Goal: Task Accomplishment & Management: Use online tool/utility

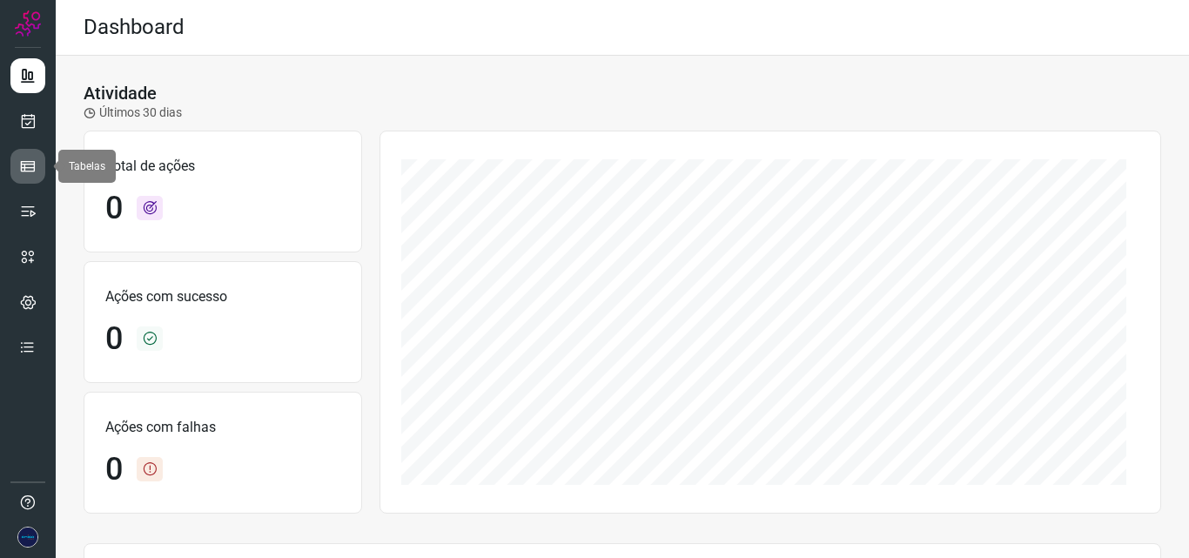
click at [17, 165] on link at bounding box center [27, 166] width 35 height 35
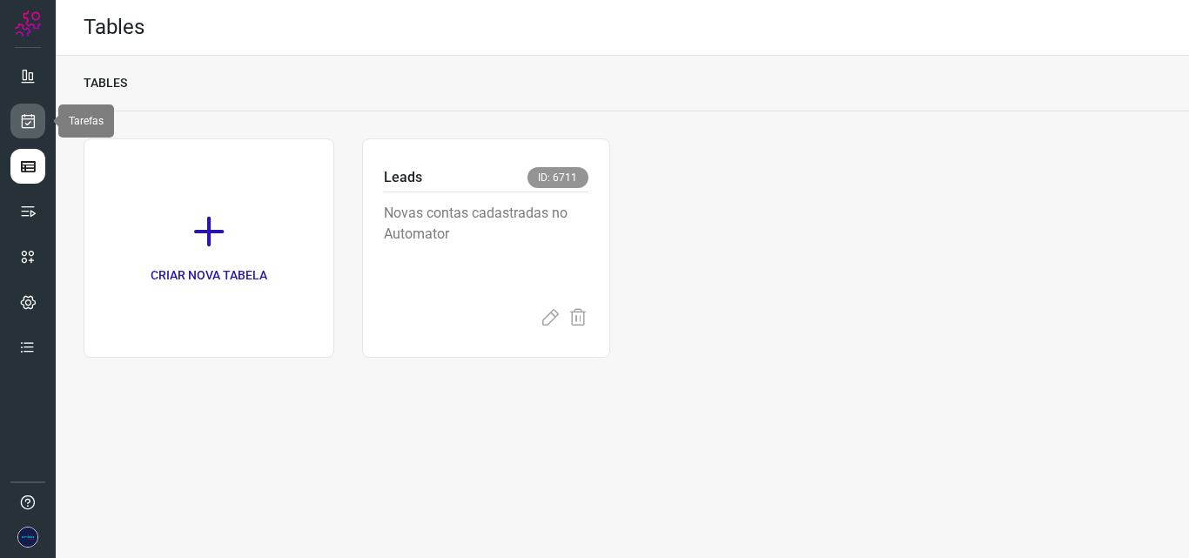
click at [20, 123] on icon at bounding box center [28, 120] width 18 height 17
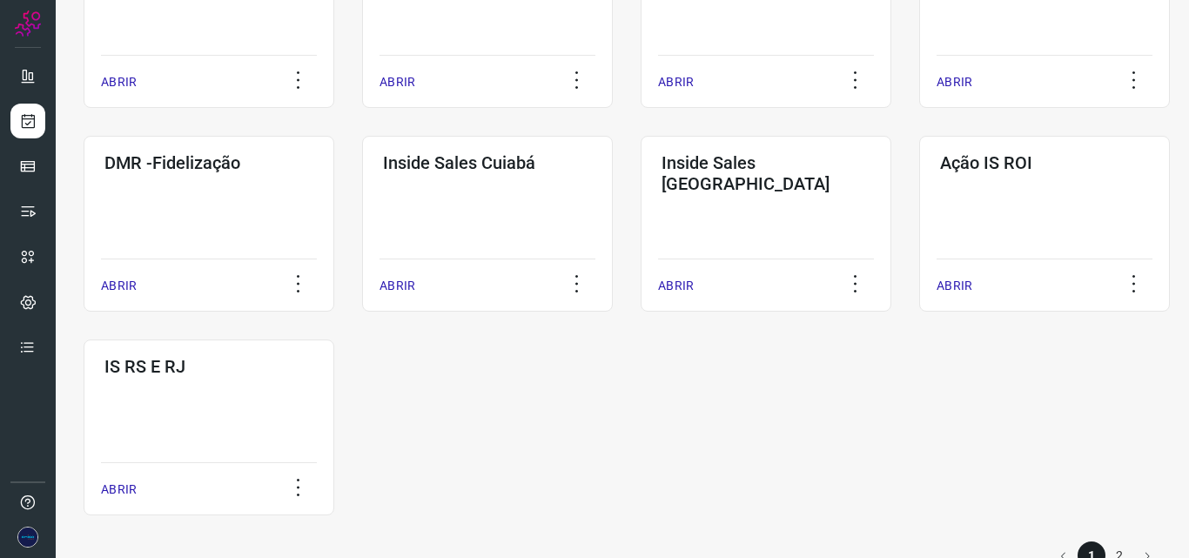
scroll to position [860, 0]
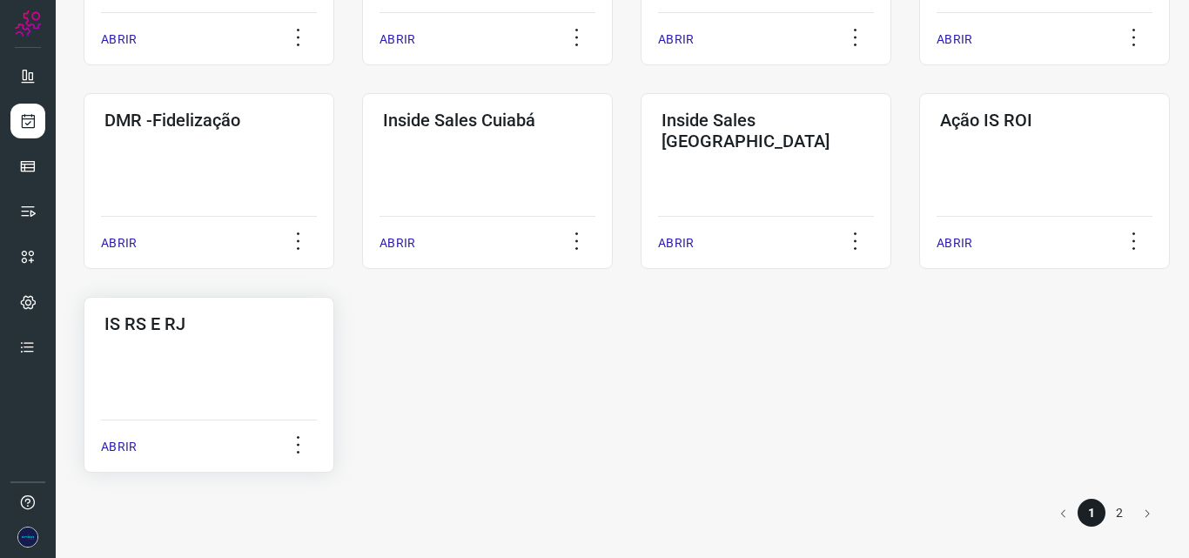
click at [151, 358] on div "IS RS E RJ ABRIR" at bounding box center [209, 385] width 251 height 176
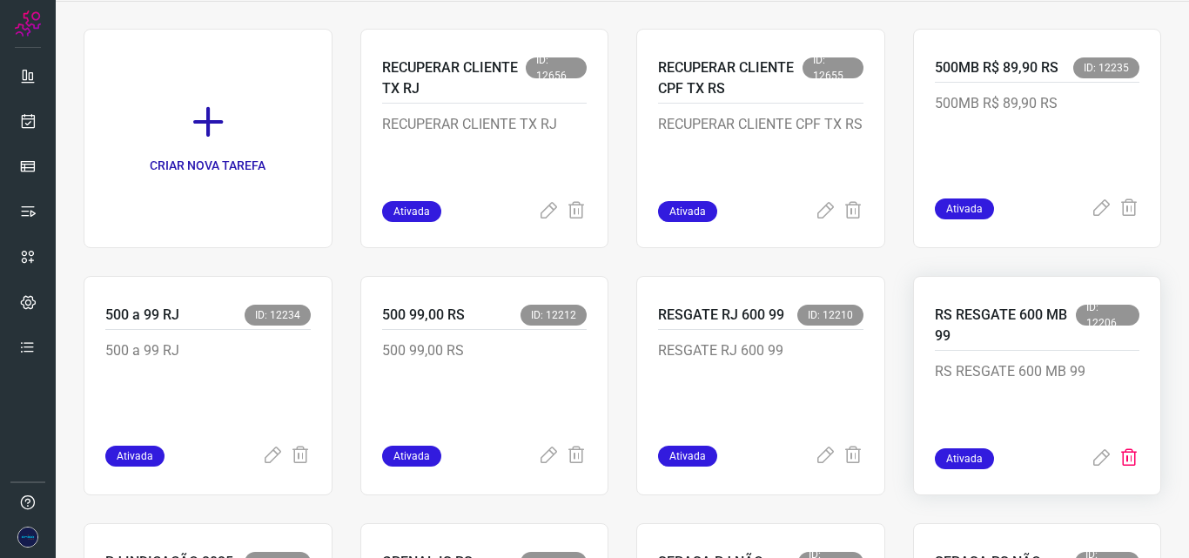
scroll to position [150, 0]
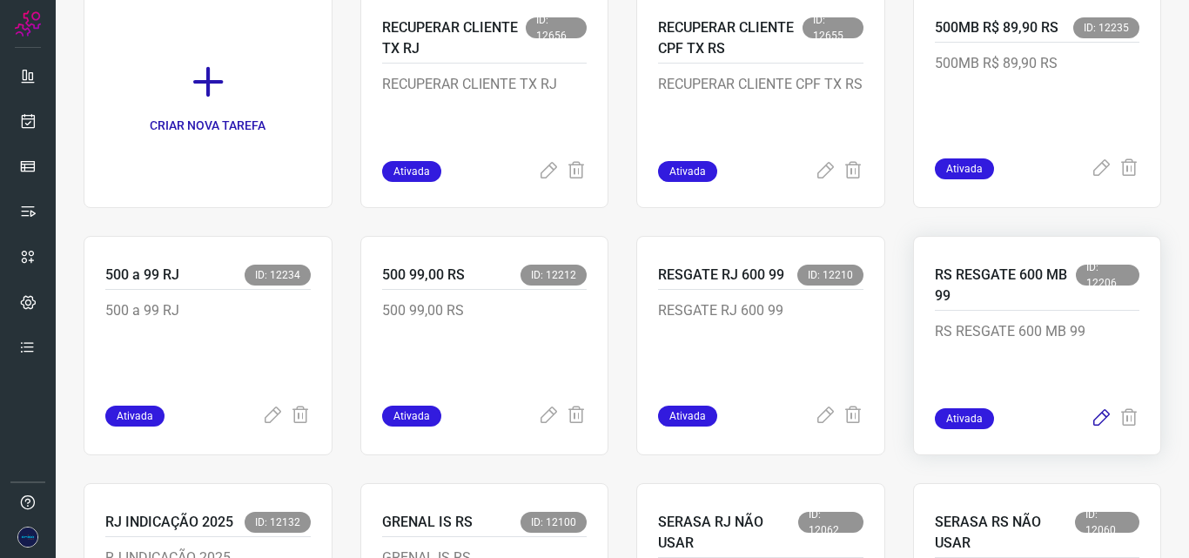
click at [1090, 419] on icon at bounding box center [1100, 418] width 21 height 21
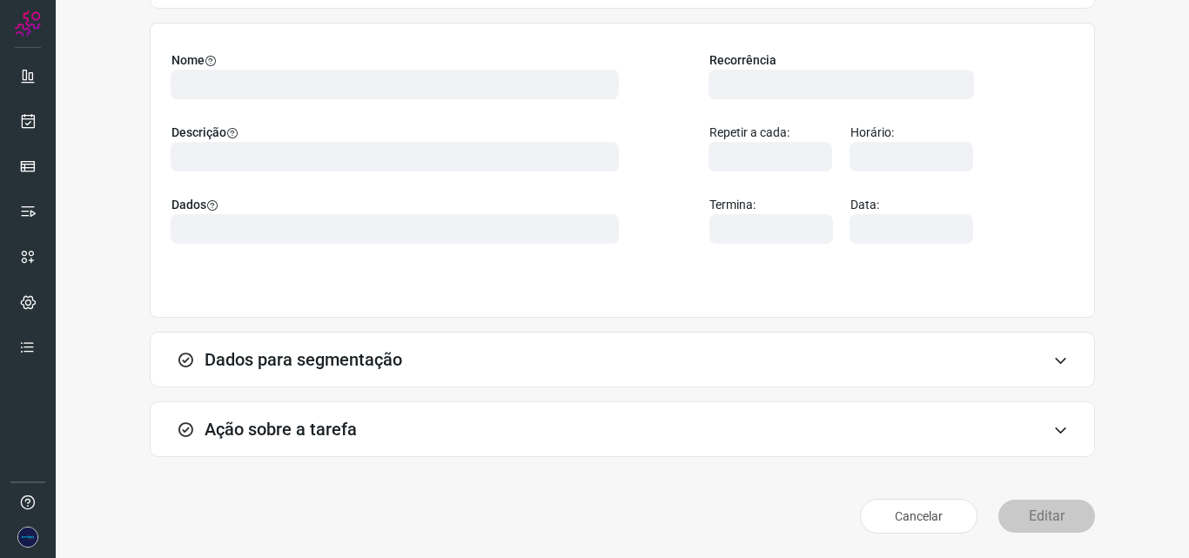
scroll to position [122, 0]
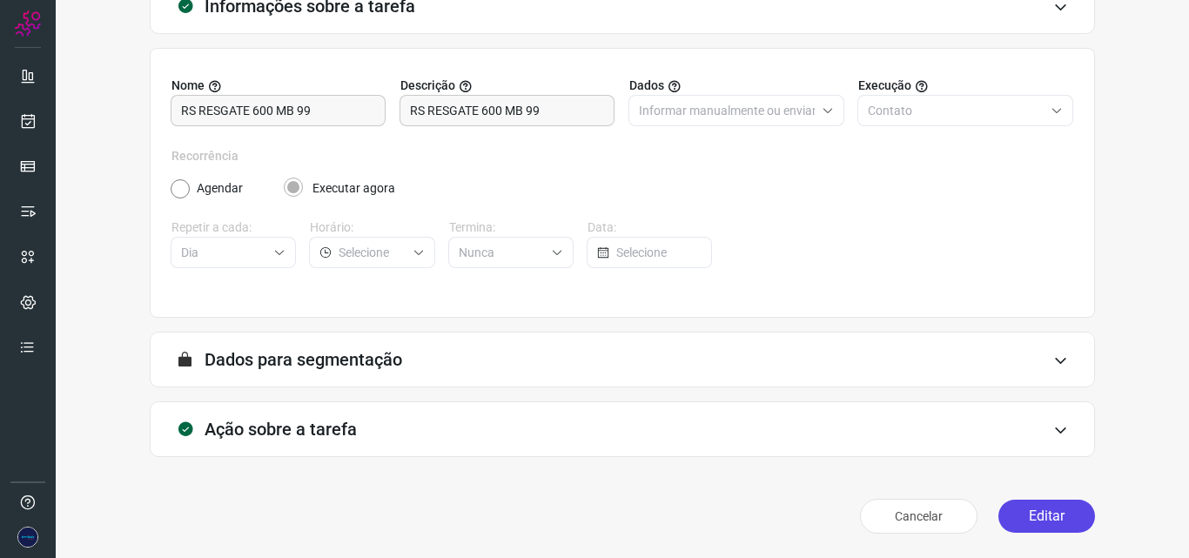
click at [1016, 518] on button "Editar" at bounding box center [1046, 515] width 97 height 33
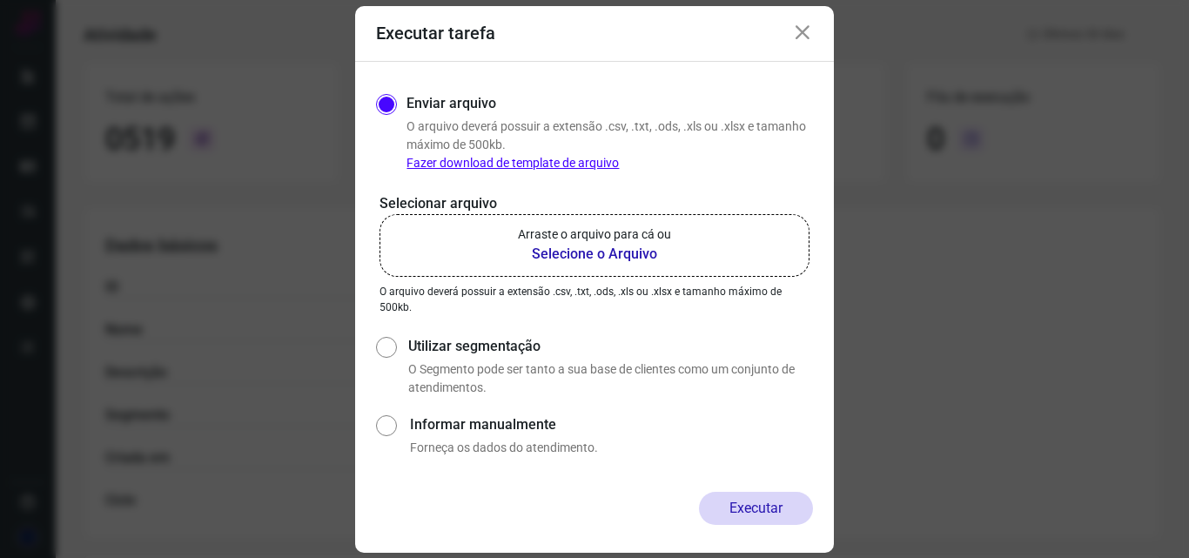
click at [606, 252] on b "Selecione o Arquivo" at bounding box center [594, 254] width 153 height 21
click at [0, 0] on input "Arraste o arquivo para cá ou Selecione o Arquivo" at bounding box center [0, 0] width 0 height 0
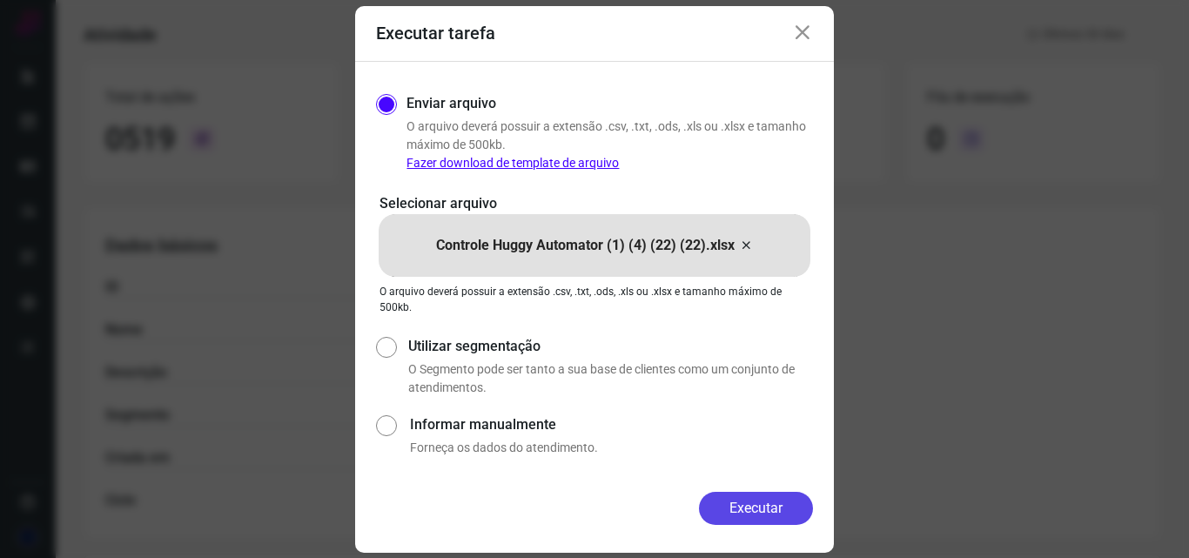
click at [794, 511] on button "Executar" at bounding box center [756, 508] width 114 height 33
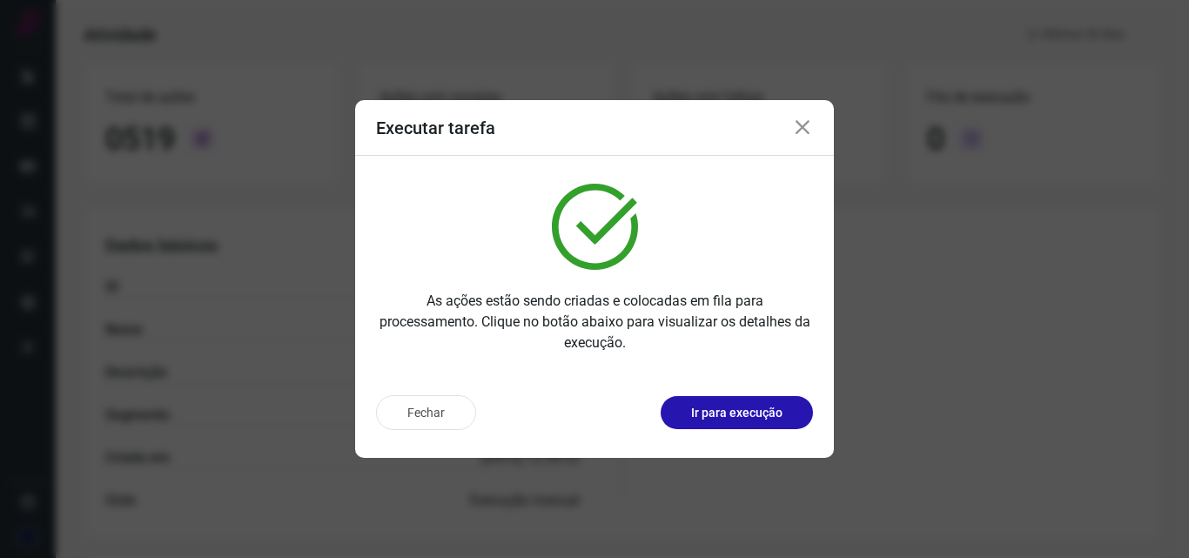
click at [801, 125] on icon at bounding box center [802, 127] width 21 height 21
